Goal: Information Seeking & Learning: Check status

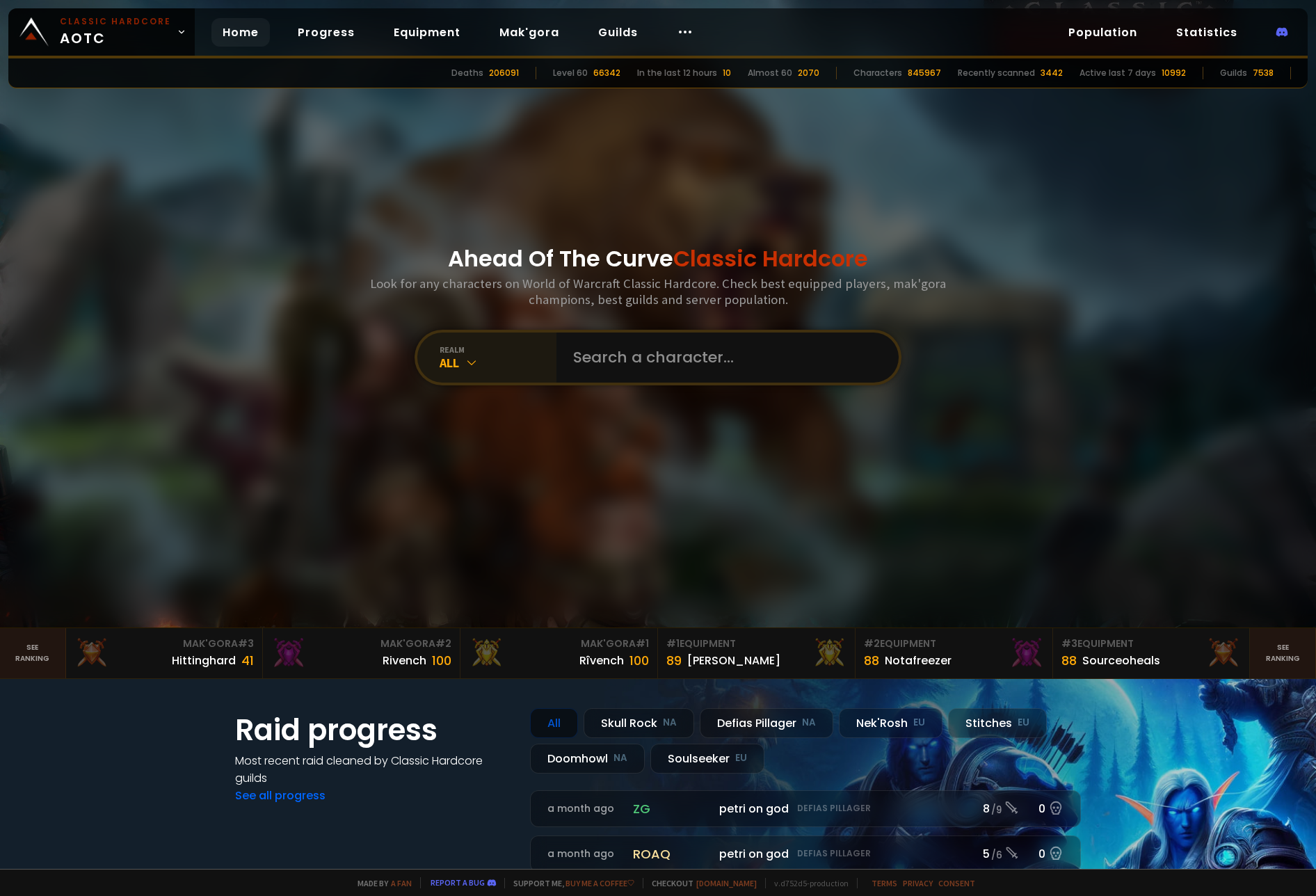
click at [471, 354] on div "realm" at bounding box center [498, 349] width 117 height 11
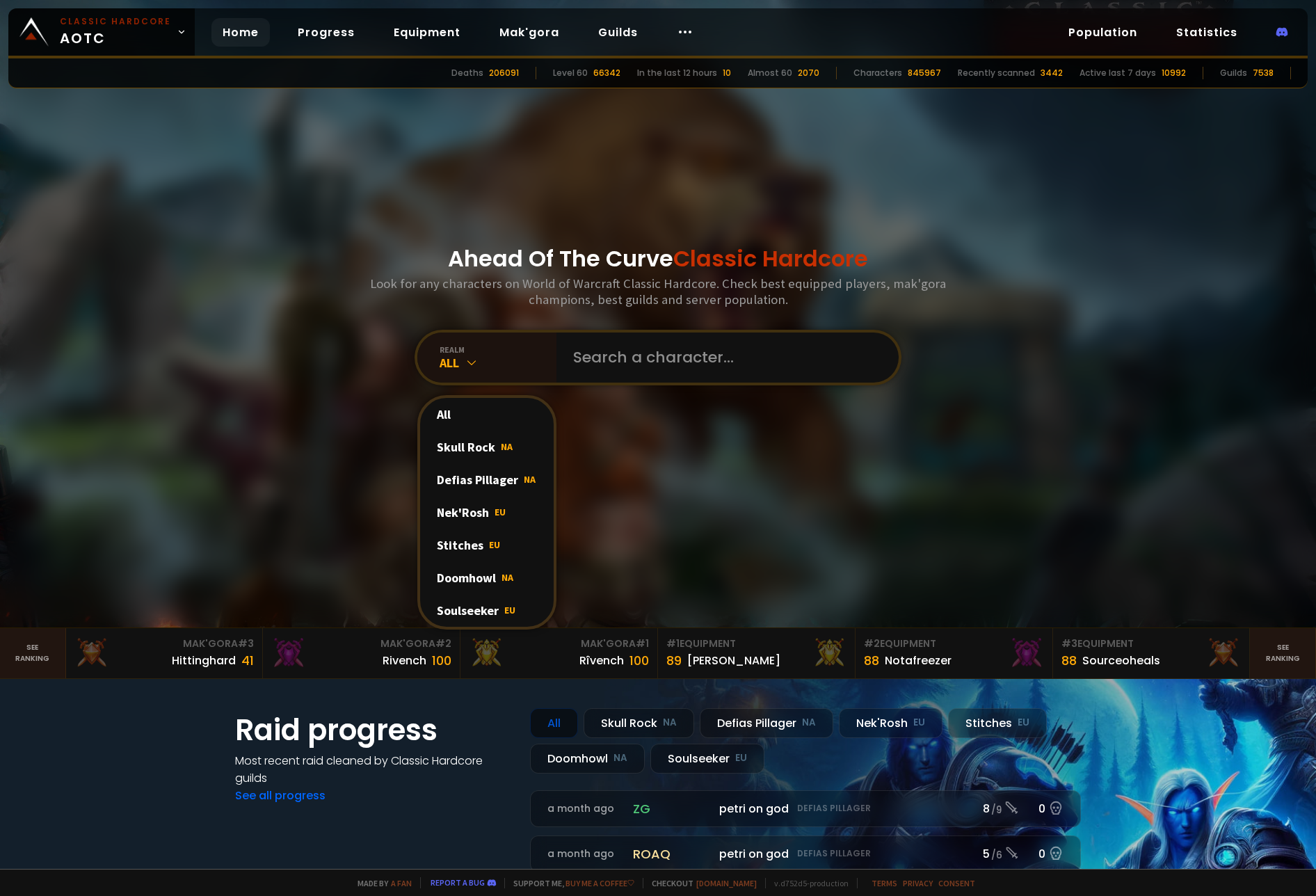
click at [466, 607] on div "Soulseeker EU" at bounding box center [486, 610] width 133 height 32
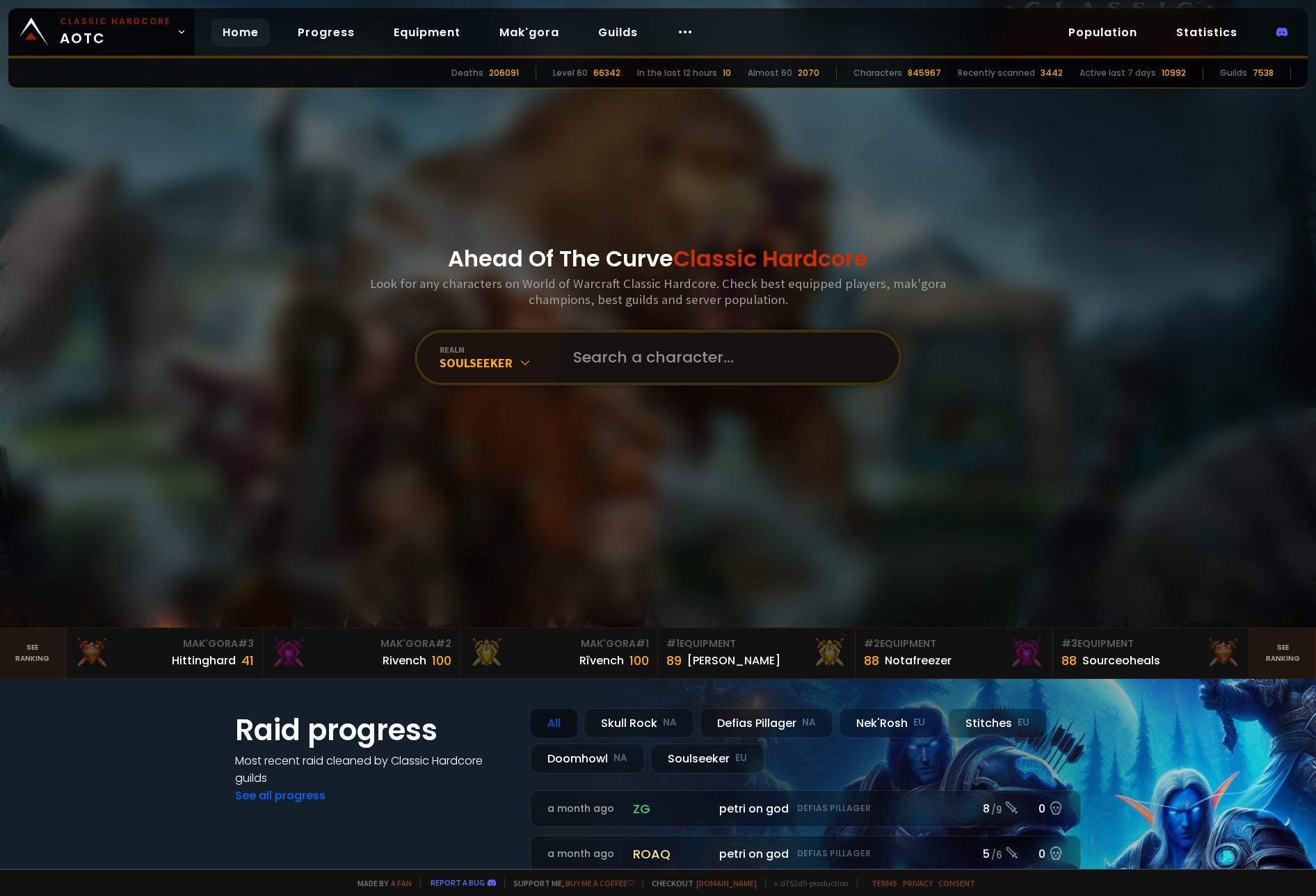
click at [708, 361] on input "text" at bounding box center [723, 358] width 317 height 50
type input "meisinger"
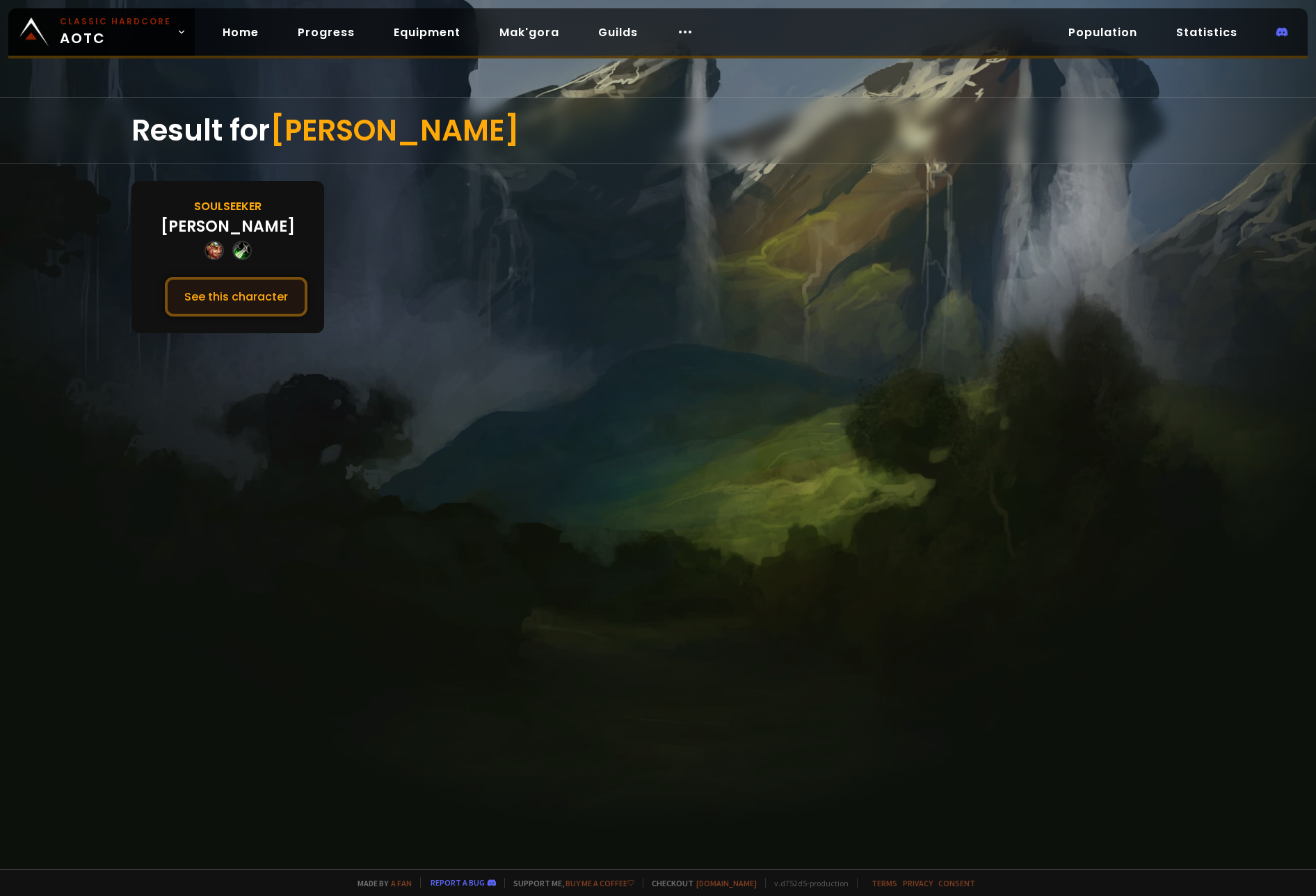
click at [233, 307] on button "See this character" at bounding box center [236, 297] width 142 height 40
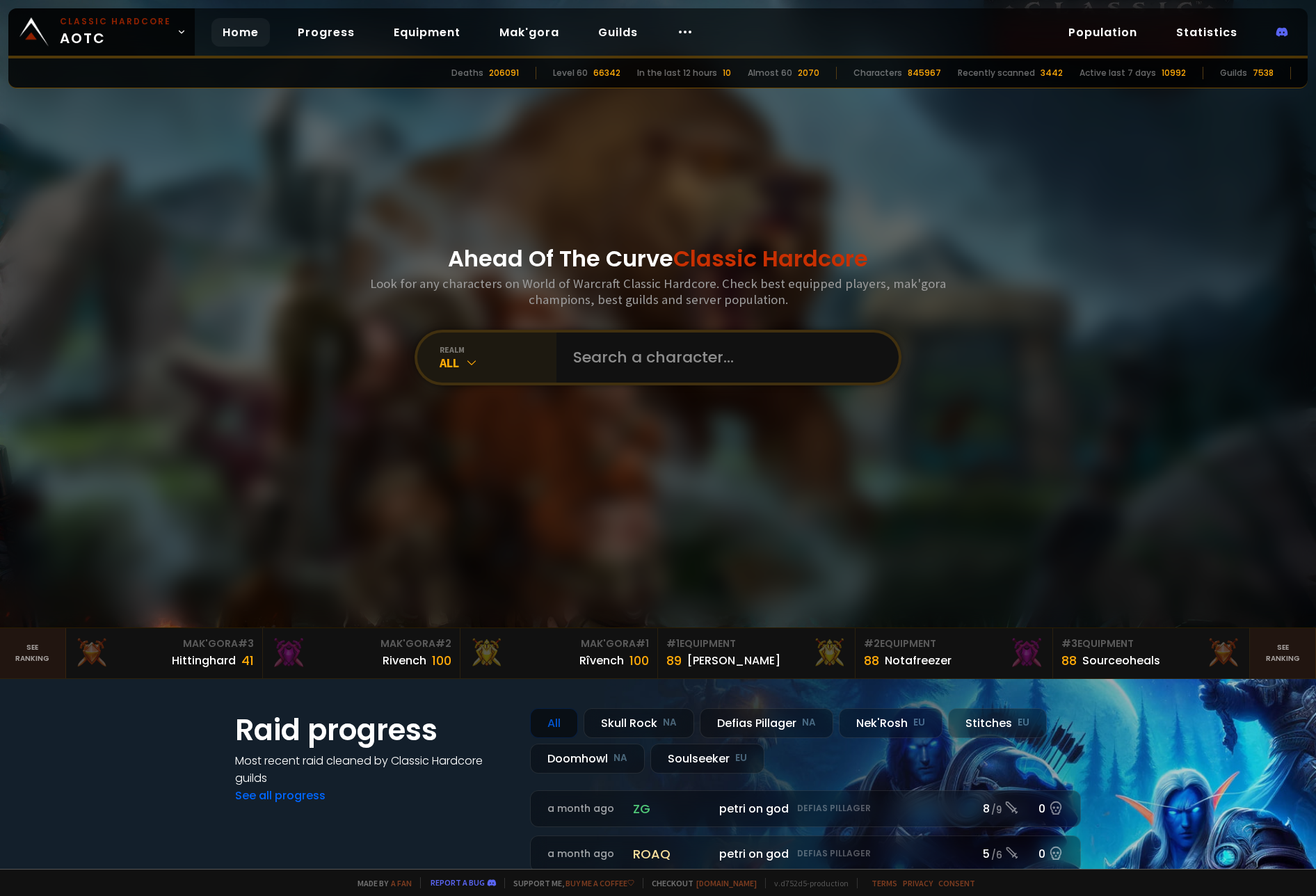
click at [465, 368] on icon at bounding box center [471, 362] width 14 height 14
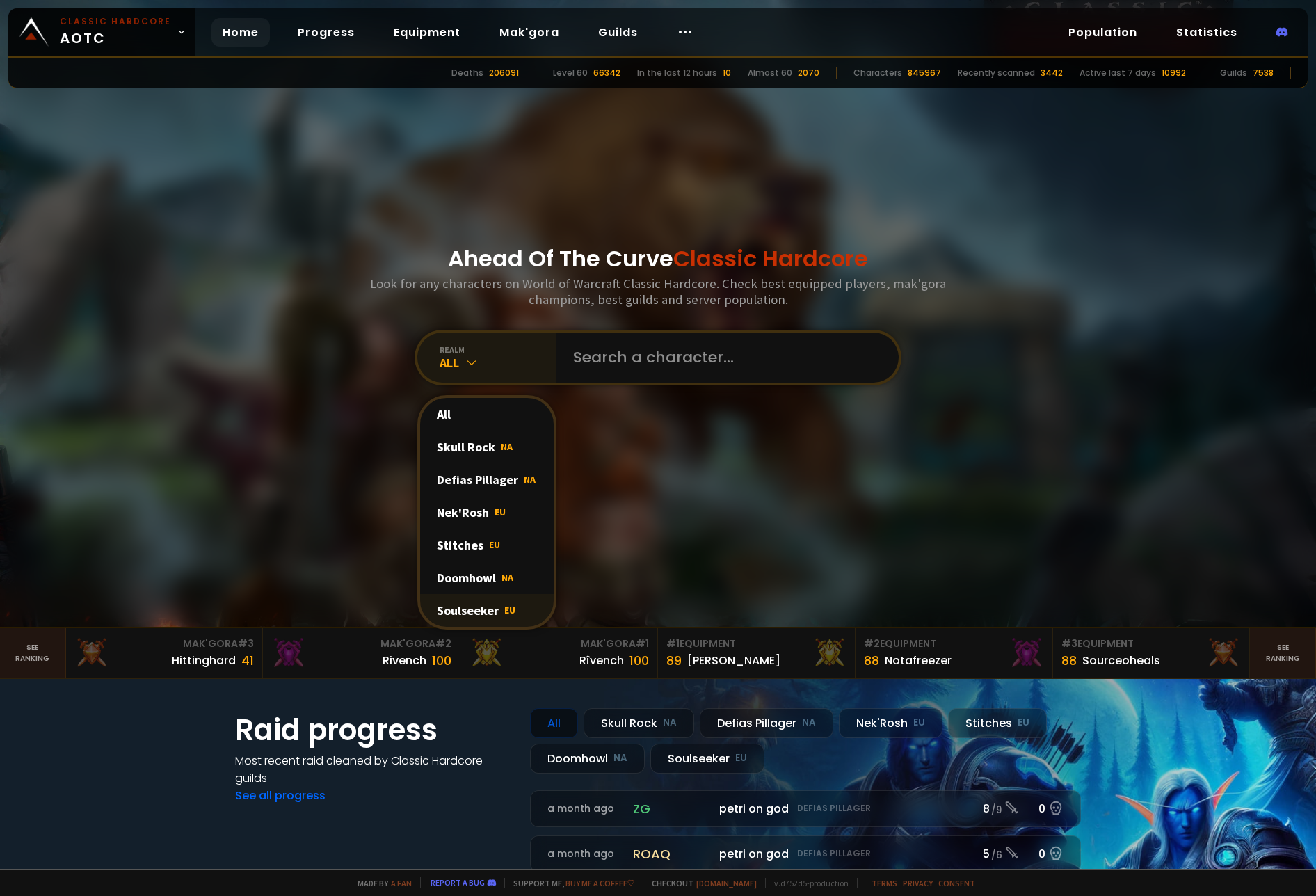
click at [465, 617] on div "Soulseeker EU" at bounding box center [486, 610] width 133 height 32
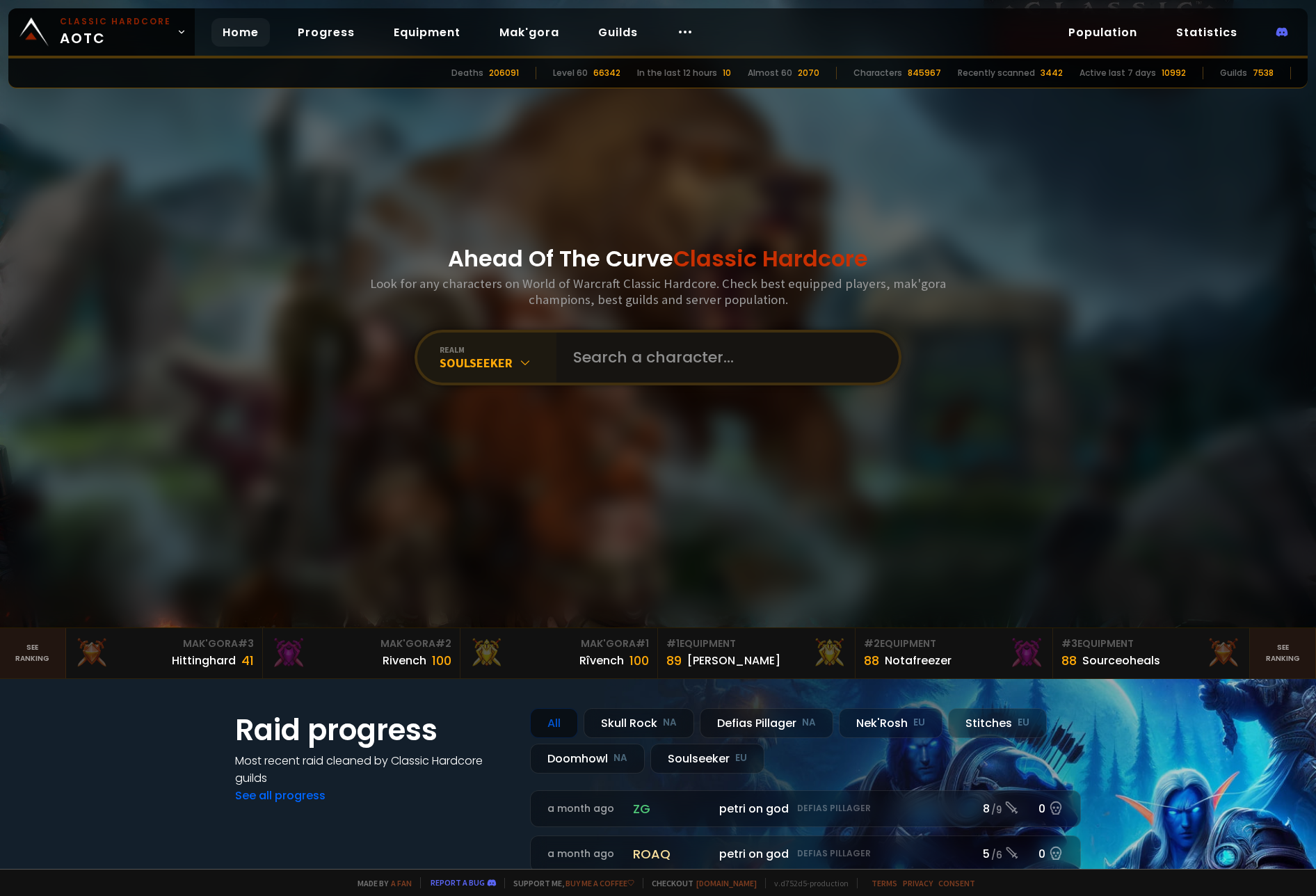
click at [697, 363] on input "text" at bounding box center [723, 358] width 317 height 50
type input "meisinger"
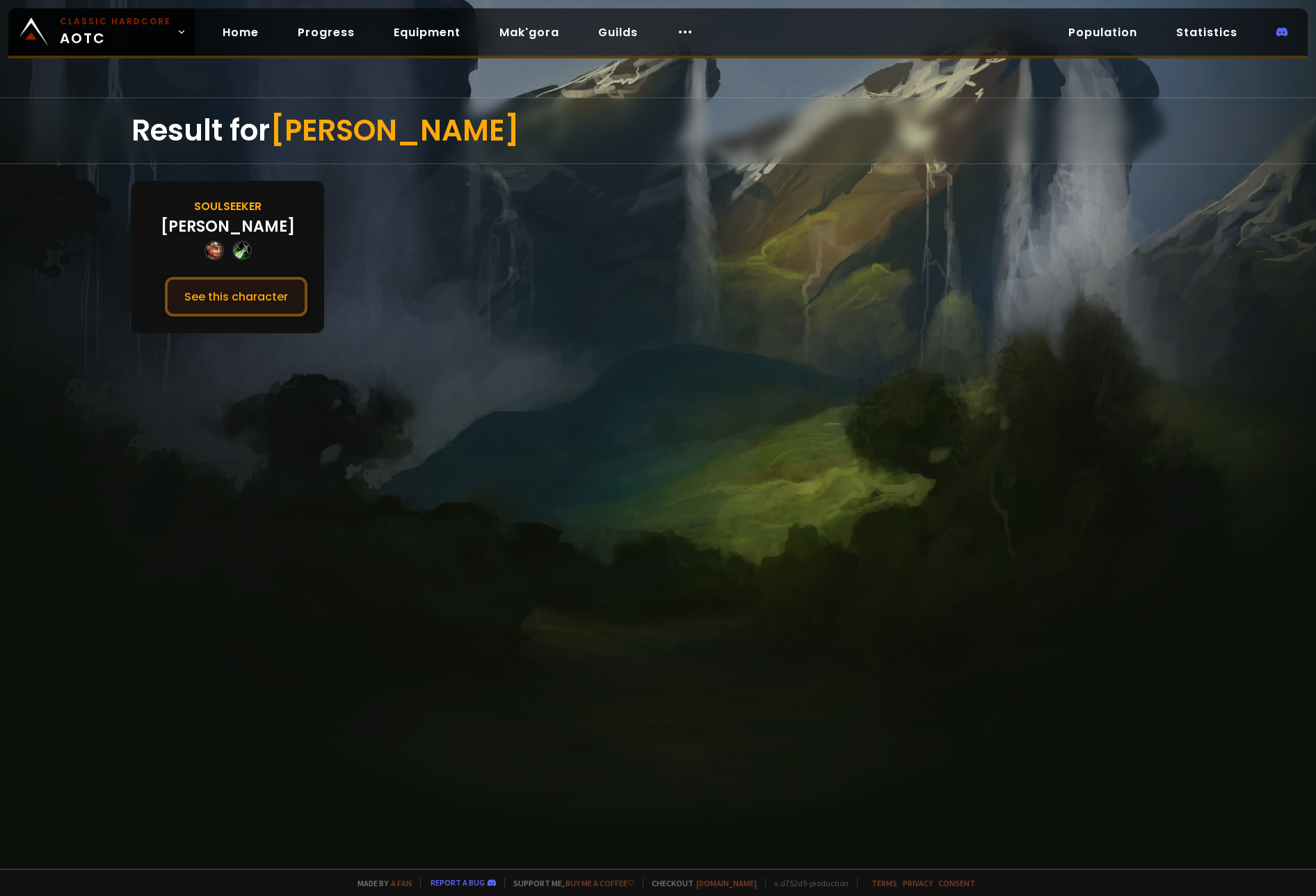
click at [254, 297] on button "See this character" at bounding box center [236, 297] width 142 height 40
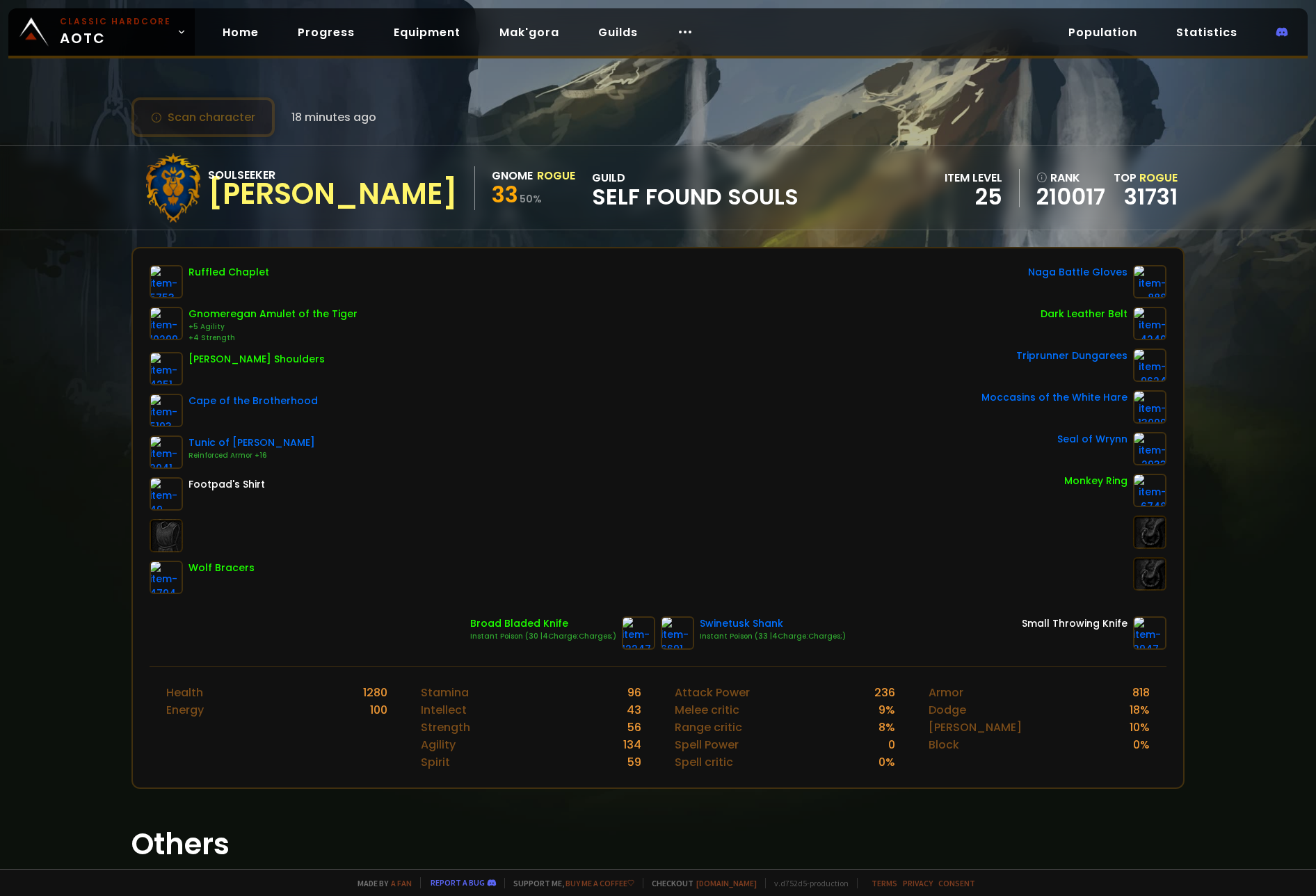
click at [204, 116] on button "Scan character" at bounding box center [203, 117] width 143 height 40
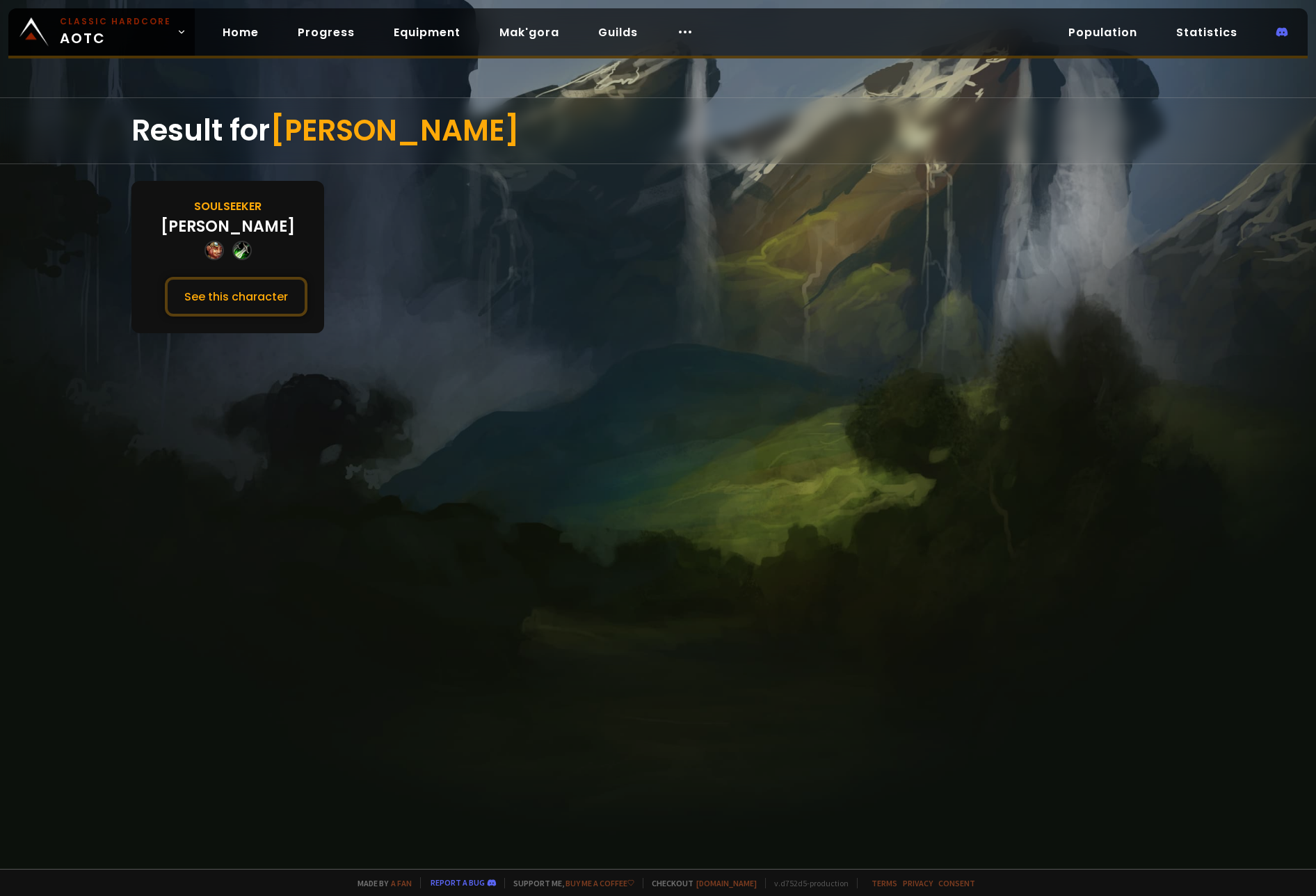
drag, startPoint x: 341, startPoint y: 145, endPoint x: 366, endPoint y: 142, distance: 25.2
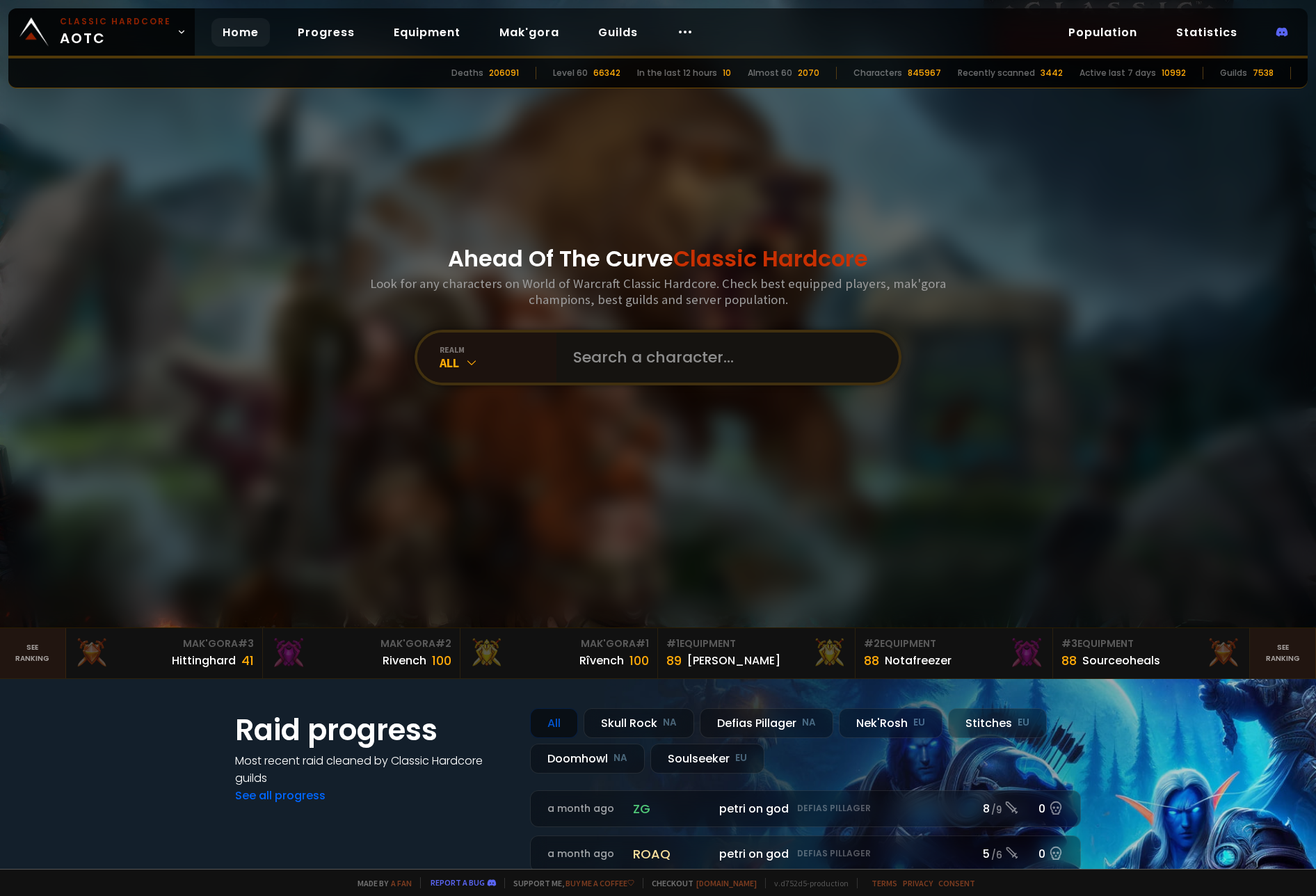
click at [671, 373] on input "text" at bounding box center [723, 358] width 317 height 50
click at [449, 365] on div "All" at bounding box center [498, 363] width 117 height 16
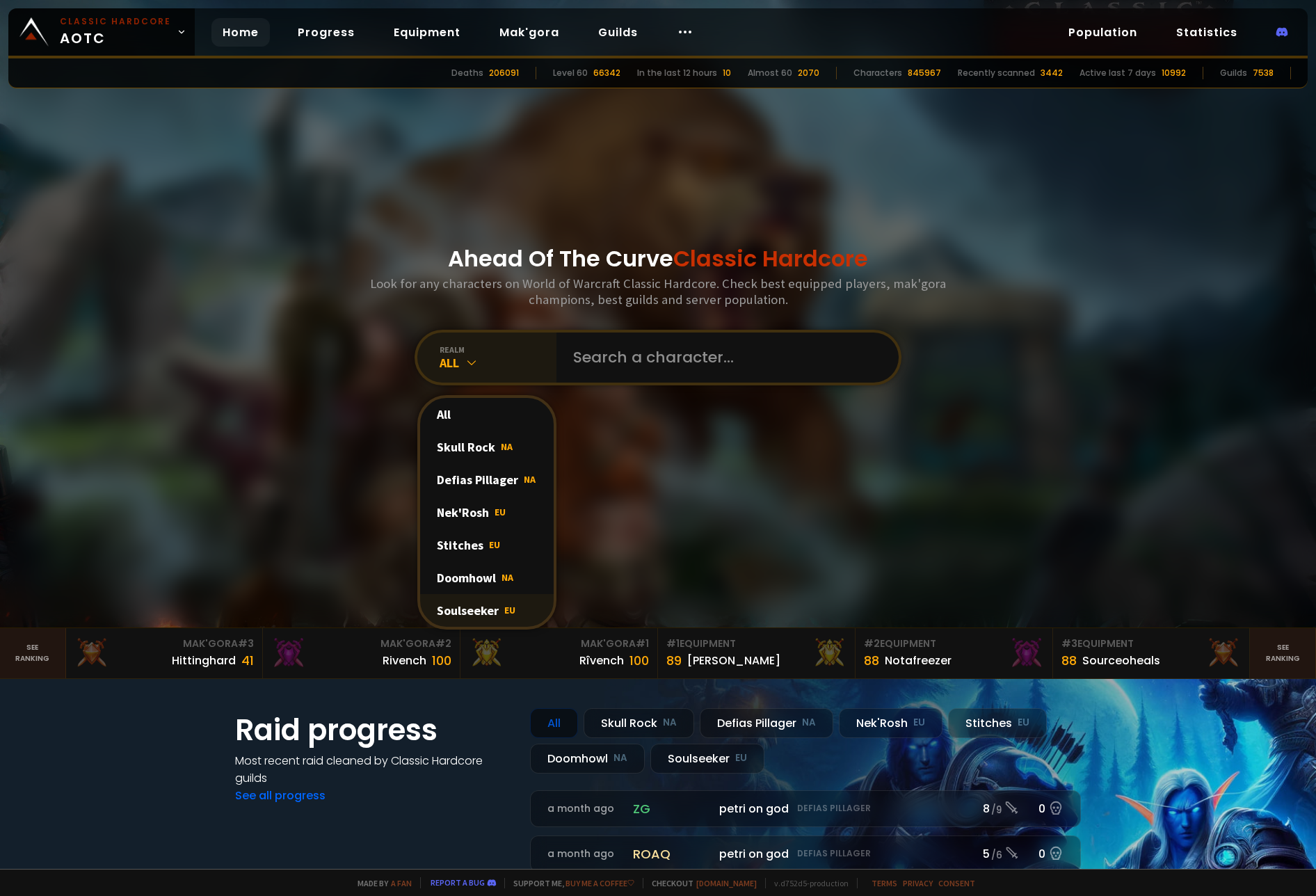
click at [463, 614] on div "Soulseeker EU" at bounding box center [486, 610] width 133 height 32
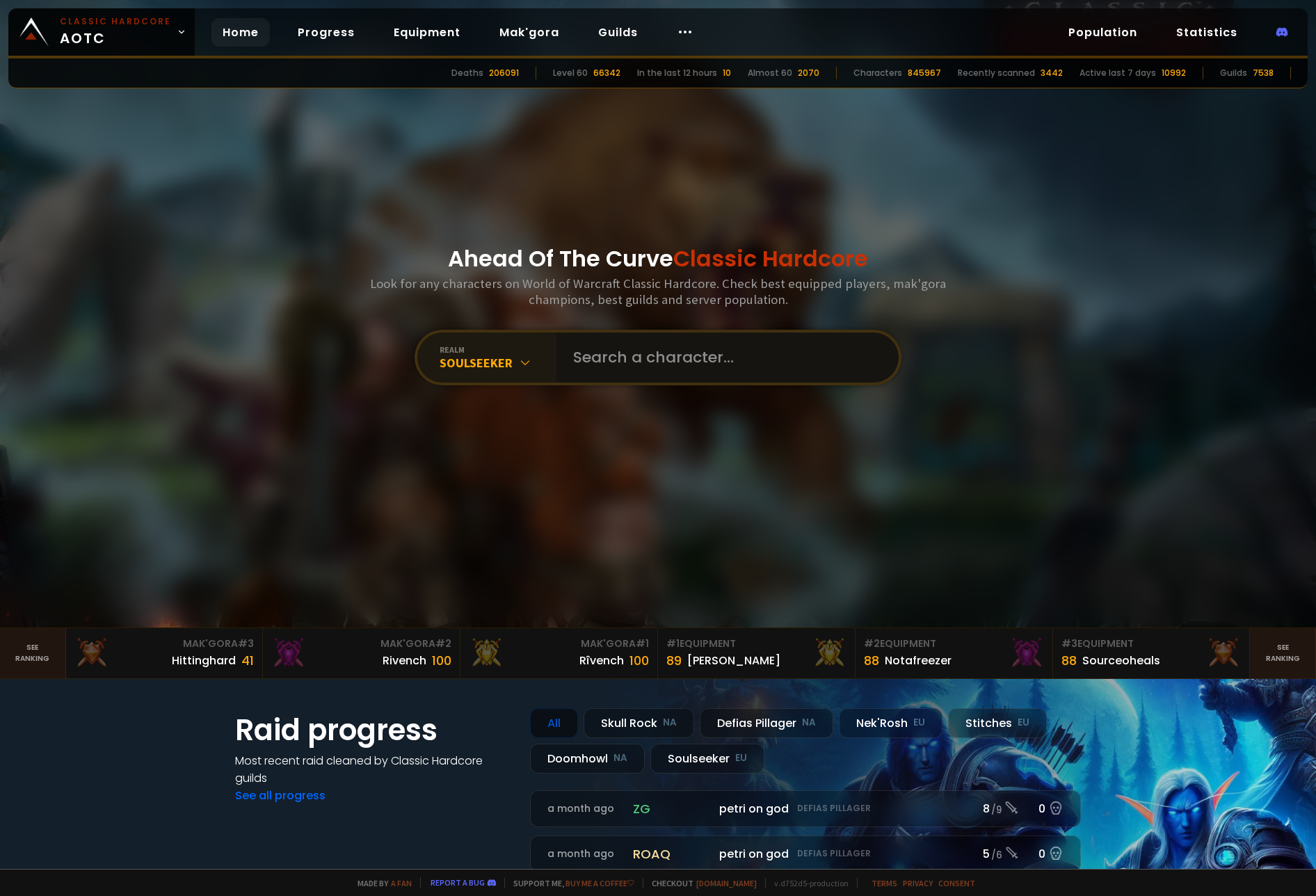
click at [686, 351] on input "text" at bounding box center [723, 358] width 317 height 50
type input "healmeplx"
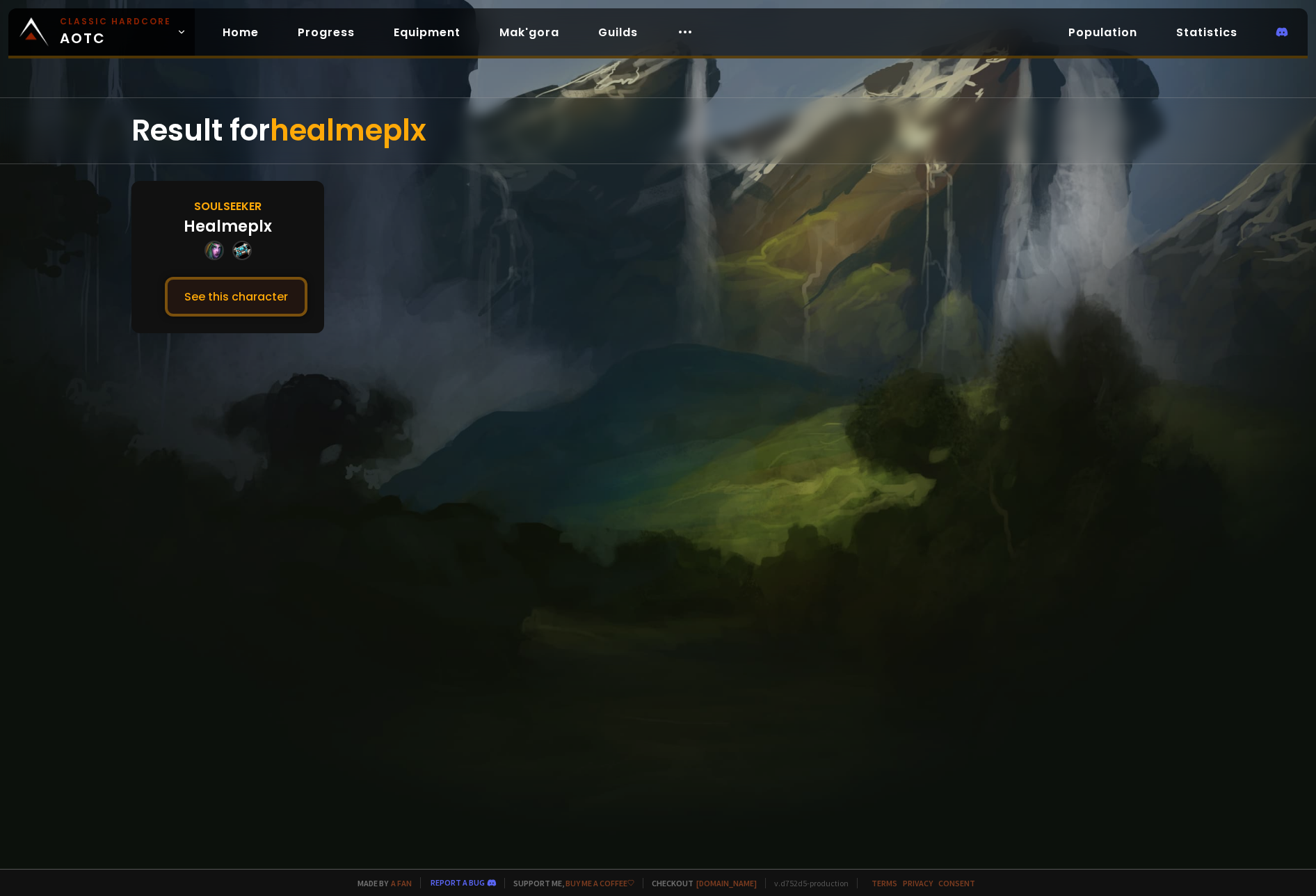
click at [265, 307] on button "See this character" at bounding box center [236, 297] width 142 height 40
drag, startPoint x: 572, startPoint y: 280, endPoint x: 603, endPoint y: 270, distance: 32.6
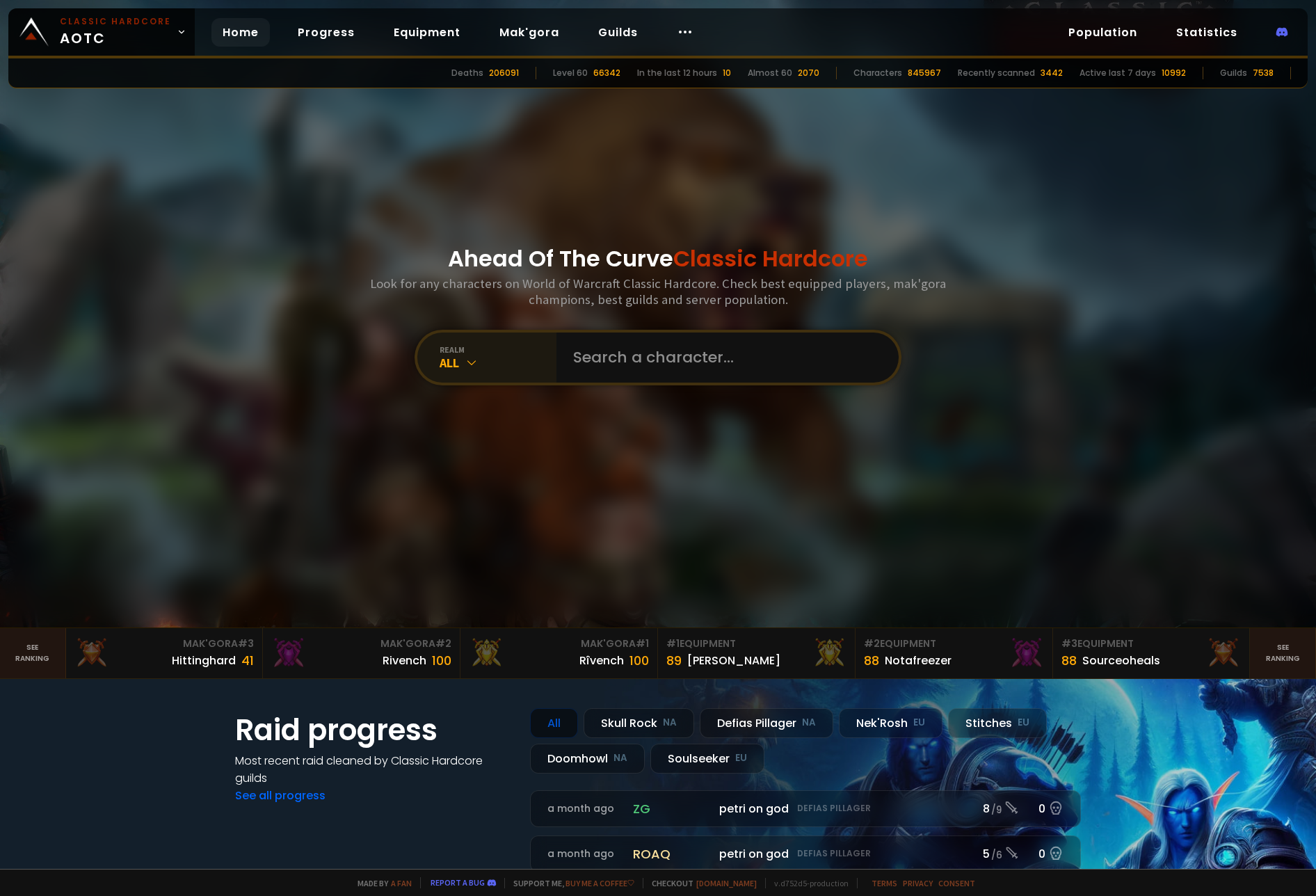
click at [465, 369] on icon at bounding box center [471, 362] width 14 height 14
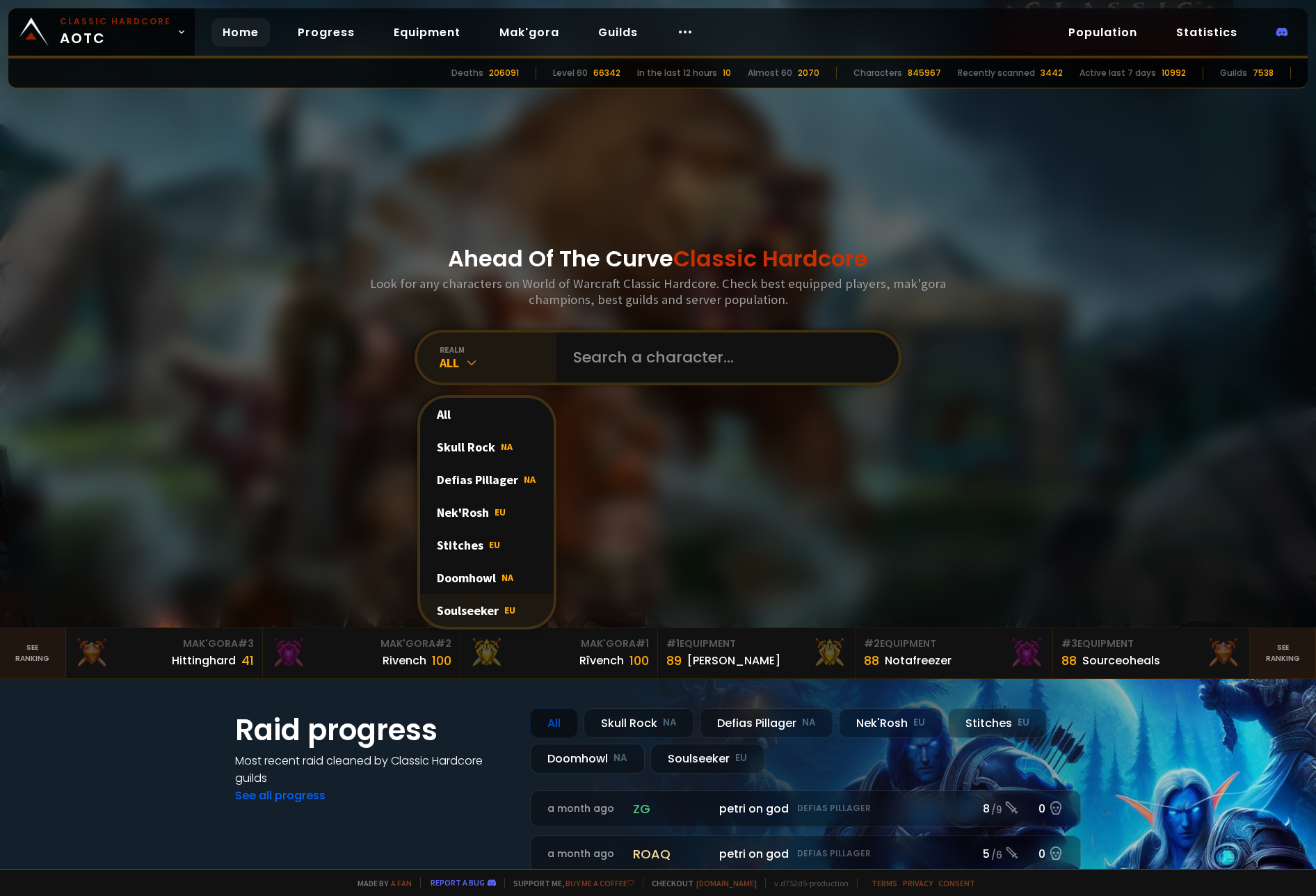
click at [476, 604] on div "Soulseeker EU" at bounding box center [486, 610] width 133 height 32
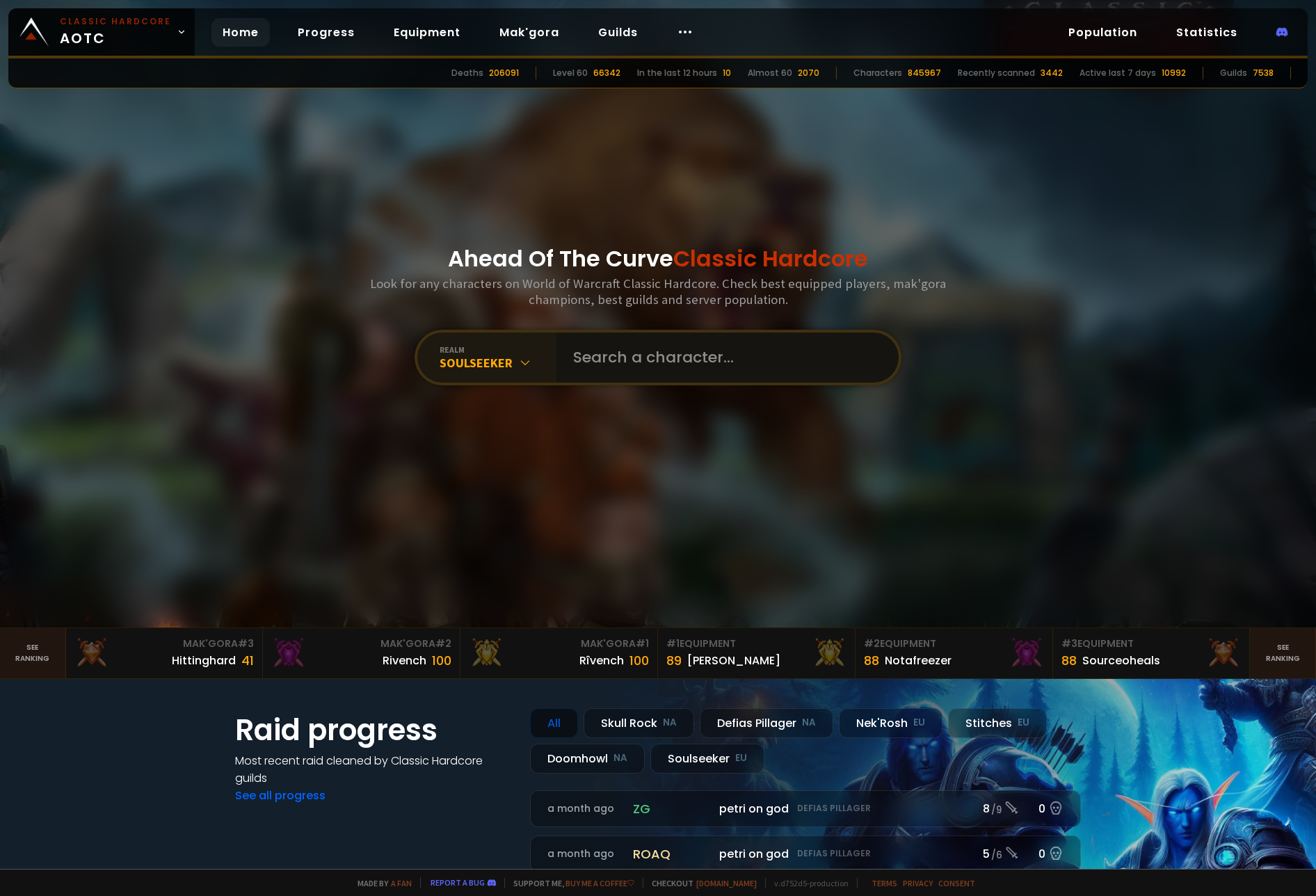
click at [658, 355] on input "text" at bounding box center [723, 358] width 317 height 50
type input "mudanus"
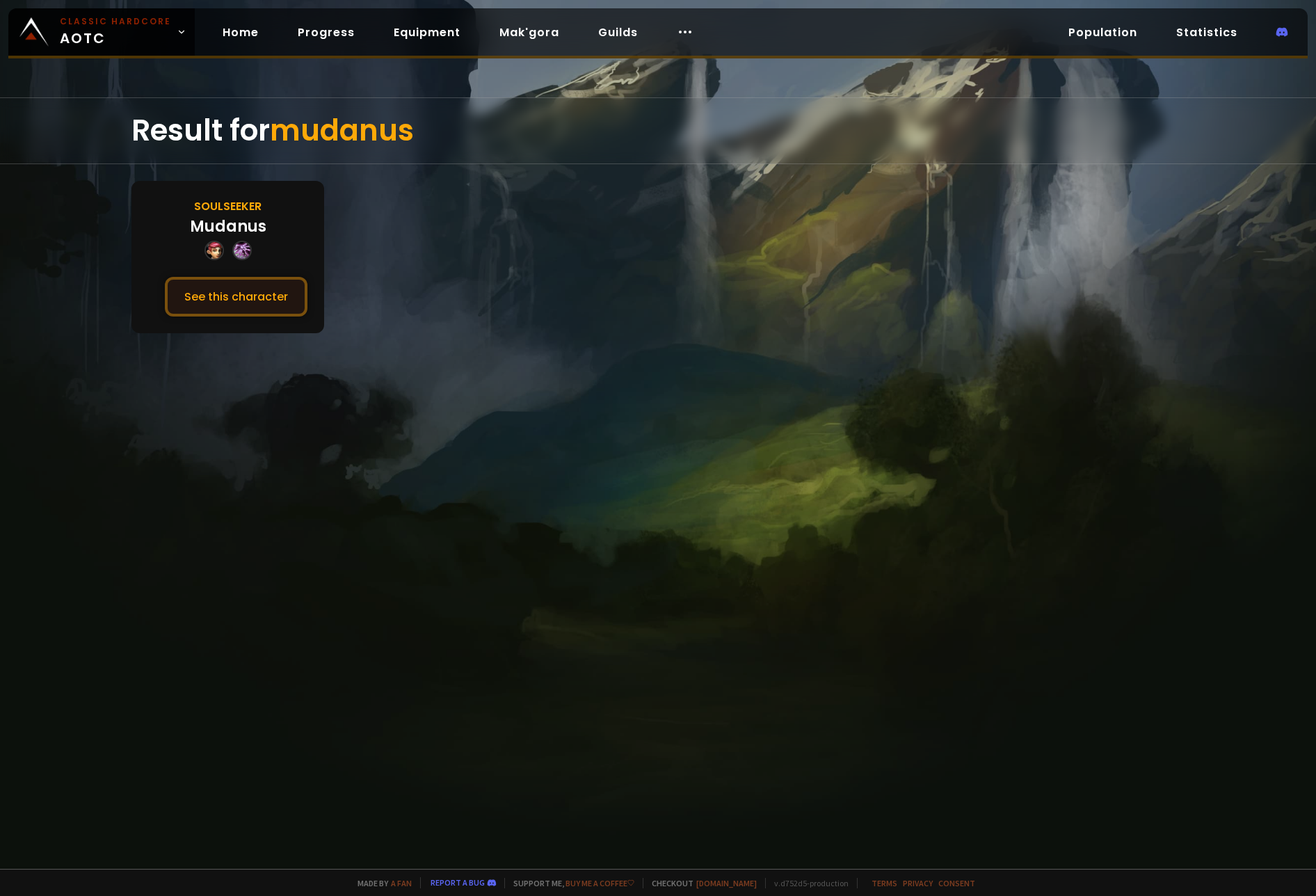
click at [267, 294] on button "See this character" at bounding box center [236, 297] width 142 height 40
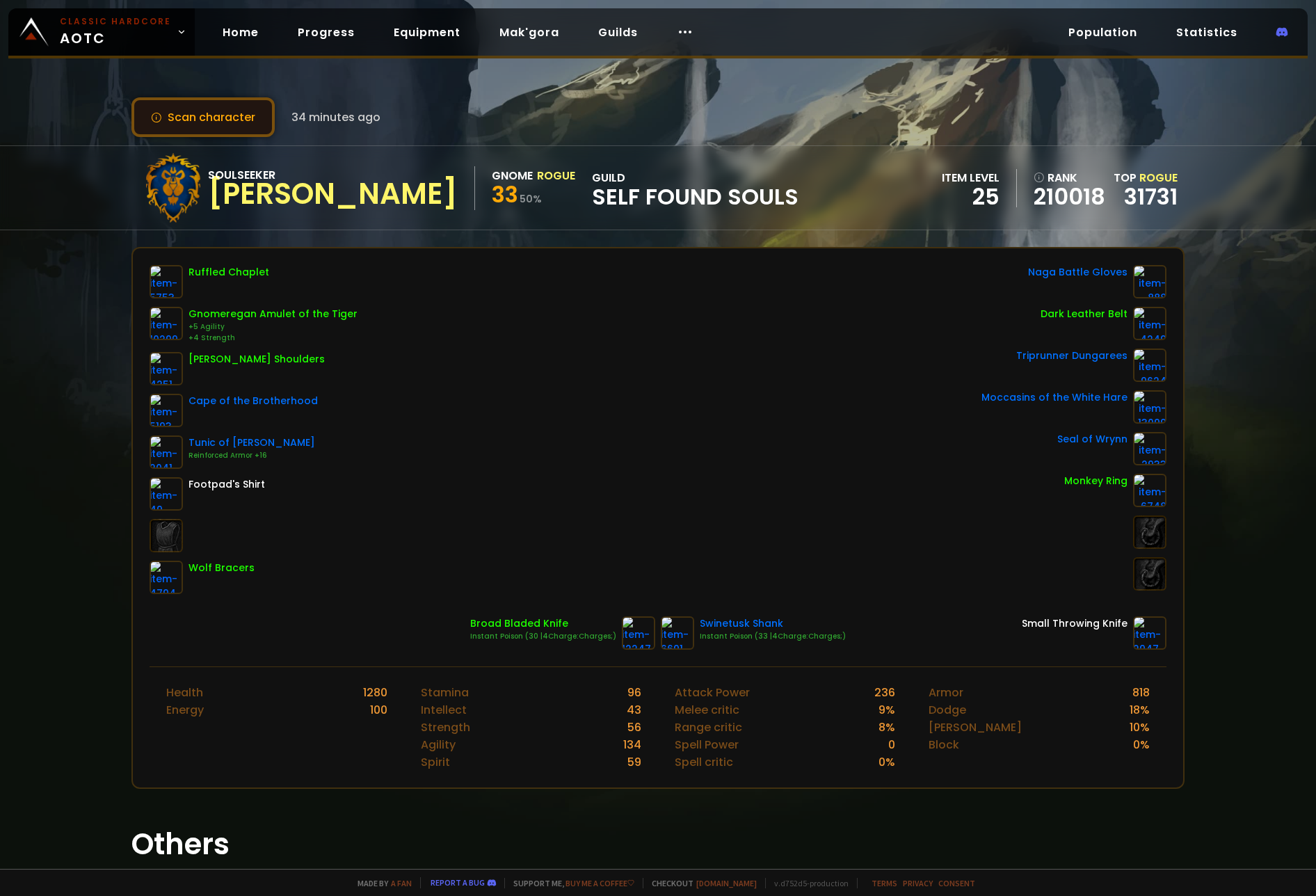
click at [228, 117] on button "Scan character" at bounding box center [203, 117] width 143 height 40
